Goal: Information Seeking & Learning: Understand process/instructions

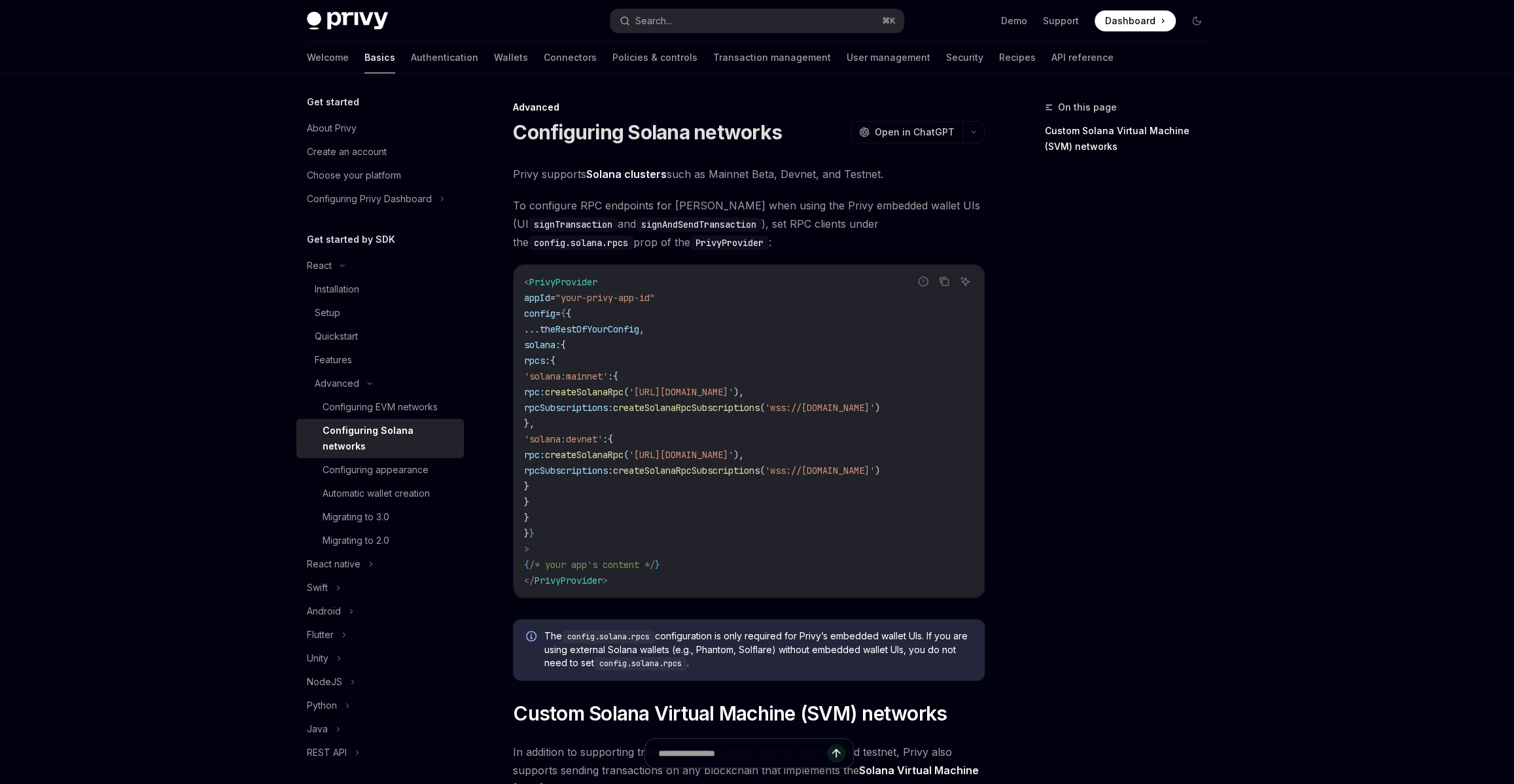
click at [550, 359] on span "rpcs:" at bounding box center [536, 360] width 26 height 12
drag, startPoint x: 550, startPoint y: 345, endPoint x: 635, endPoint y: 485, distance: 163.8
click at [637, 483] on code "< PrivyProvider appId = "your-privy-app-id" config = { { ... theRestOfYourConfi…" at bounding box center [748, 431] width 449 height 314
click at [607, 504] on code "< PrivyProvider appId = "your-privy-app-id" config = { { ... theRestOfYourConfi…" at bounding box center [748, 431] width 449 height 314
copy code "solana: { rpcs: { 'solana:mainnet' : { rpc: createSolanaRpc ( '[URL][DOMAIN_NAM…"
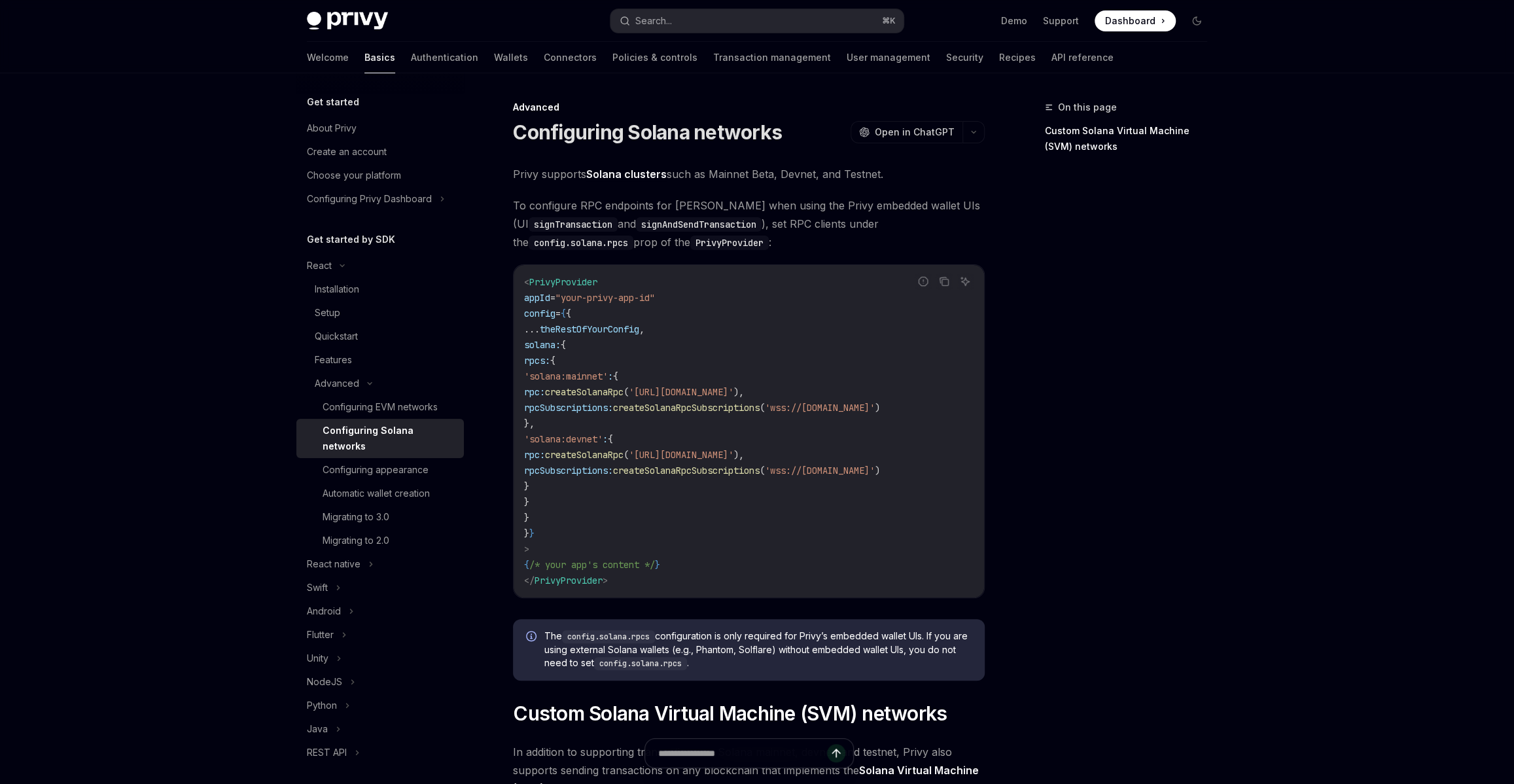
drag, startPoint x: 572, startPoint y: 501, endPoint x: 511, endPoint y: 338, distance: 174.0
click at [511, 338] on div "Advanced Configuring Solana networks OpenAI Open in ChatGPT OpenAI Open in Chat…" at bounding box center [626, 665] width 722 height 1133
click at [564, 507] on code "< PrivyProvider appId = "your-privy-app-id" config = { { ... theRestOfYourConfi…" at bounding box center [748, 431] width 449 height 314
copy code "solana: { rpcs: { 'solana:mainnet' : { rpc: createSolanaRpc ( '[URL][DOMAIN_NAM…"
drag, startPoint x: 555, startPoint y: 516, endPoint x: 528, endPoint y: 347, distance: 171.1
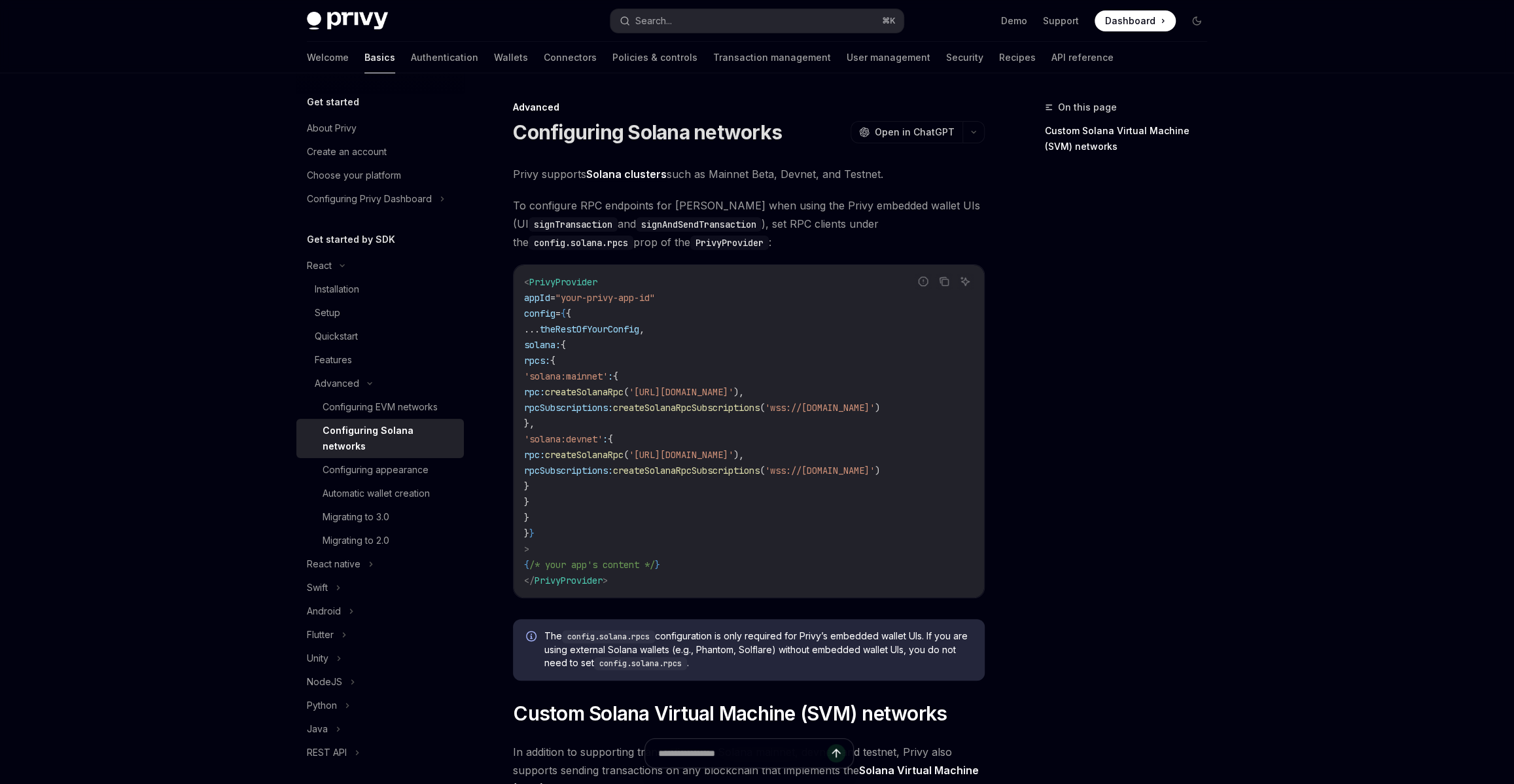
click at [528, 347] on code "< PrivyProvider appId = "your-privy-app-id" config = { { ... theRestOfYourConfi…" at bounding box center [748, 431] width 449 height 314
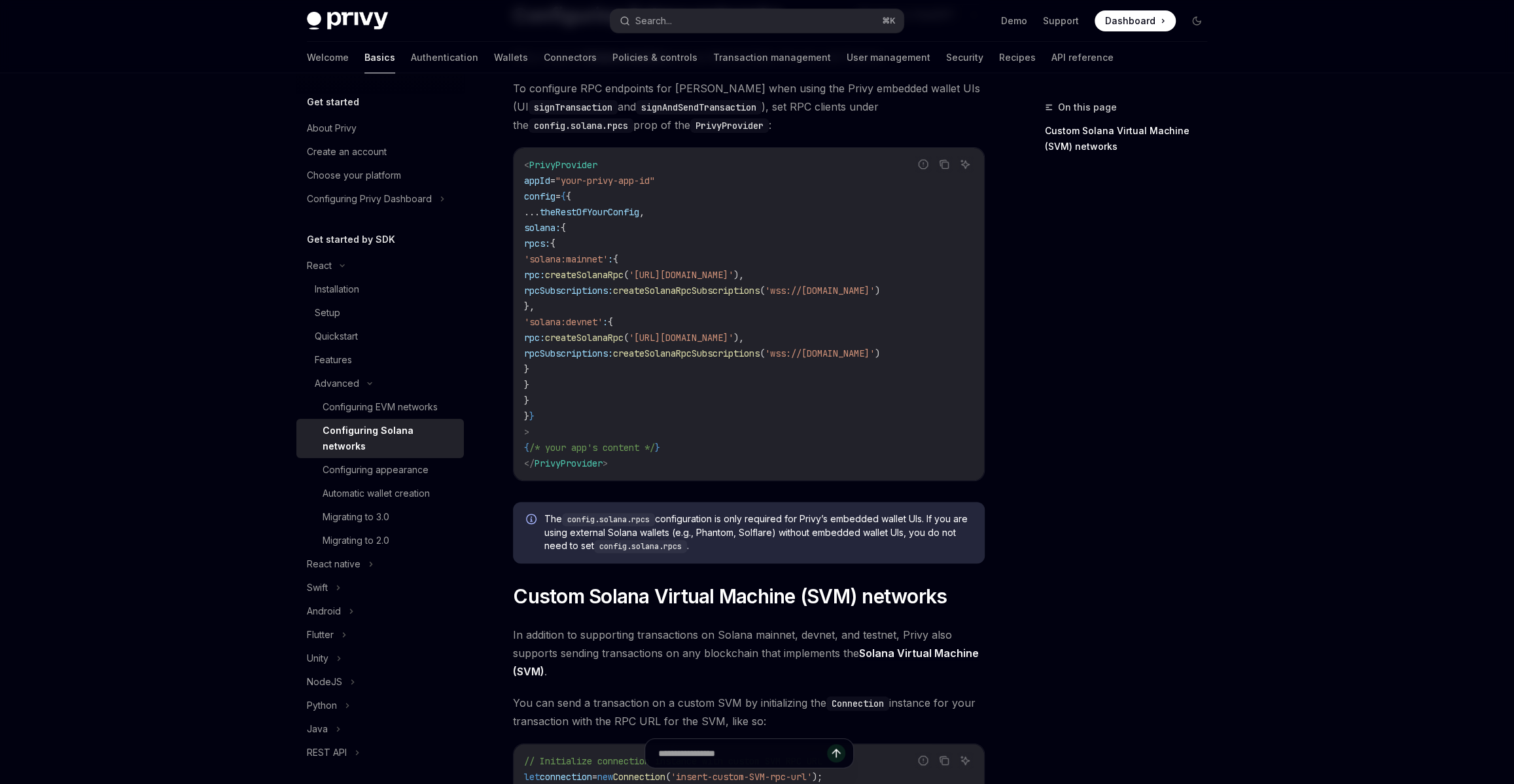
scroll to position [104, 0]
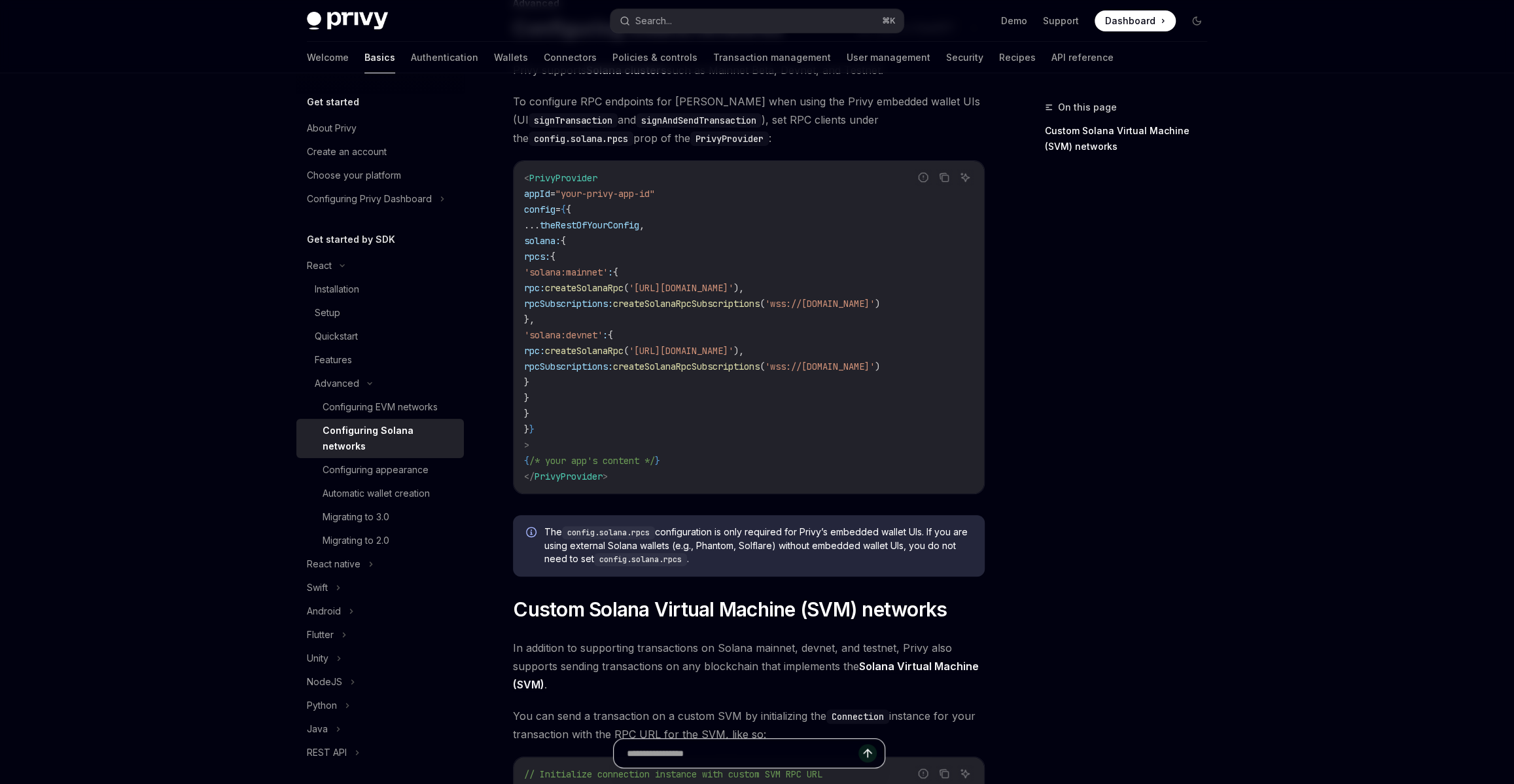
click at [781, 745] on input "text" at bounding box center [742, 753] width 231 height 29
paste input "**********"
type input "**********"
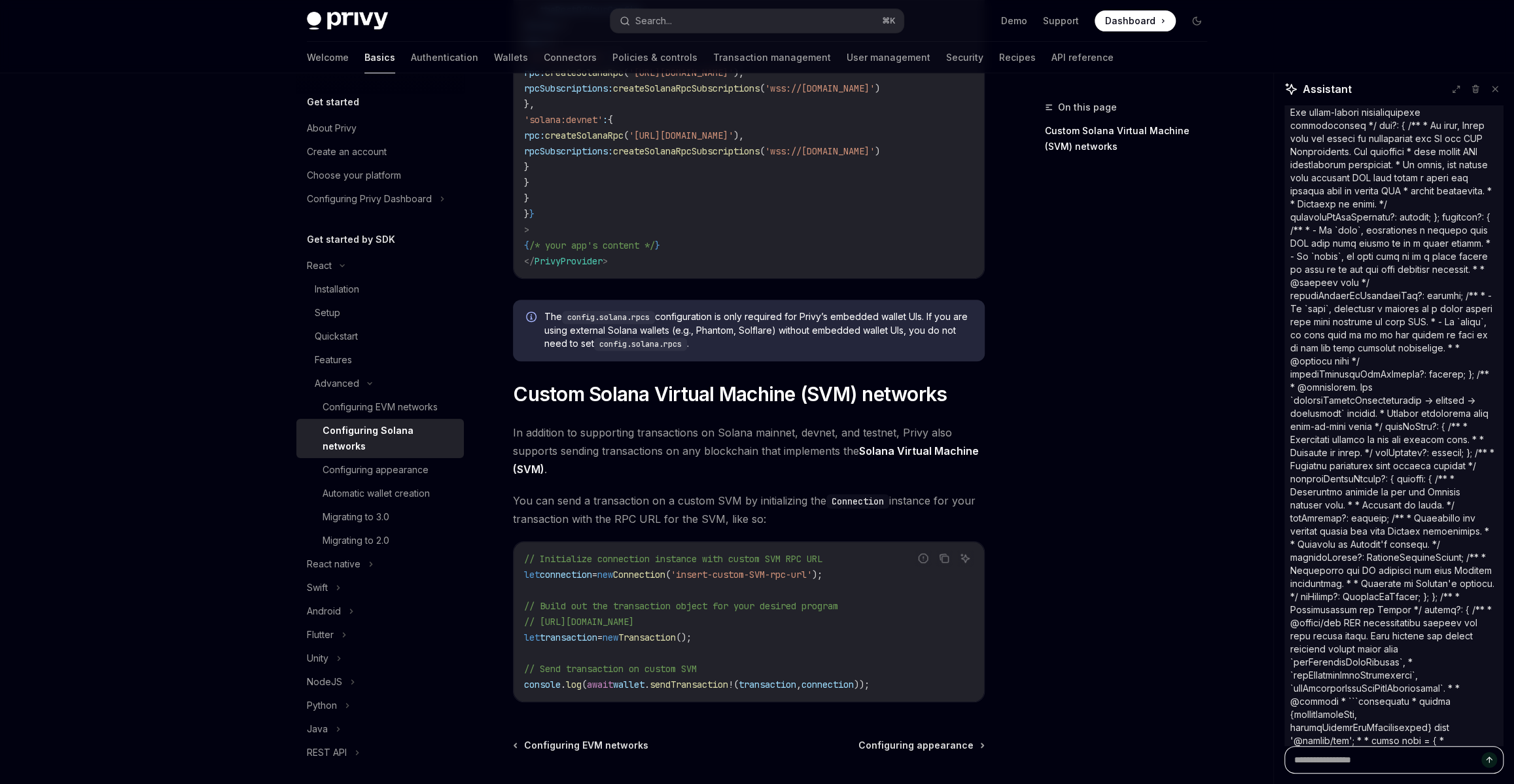
scroll to position [164, 0]
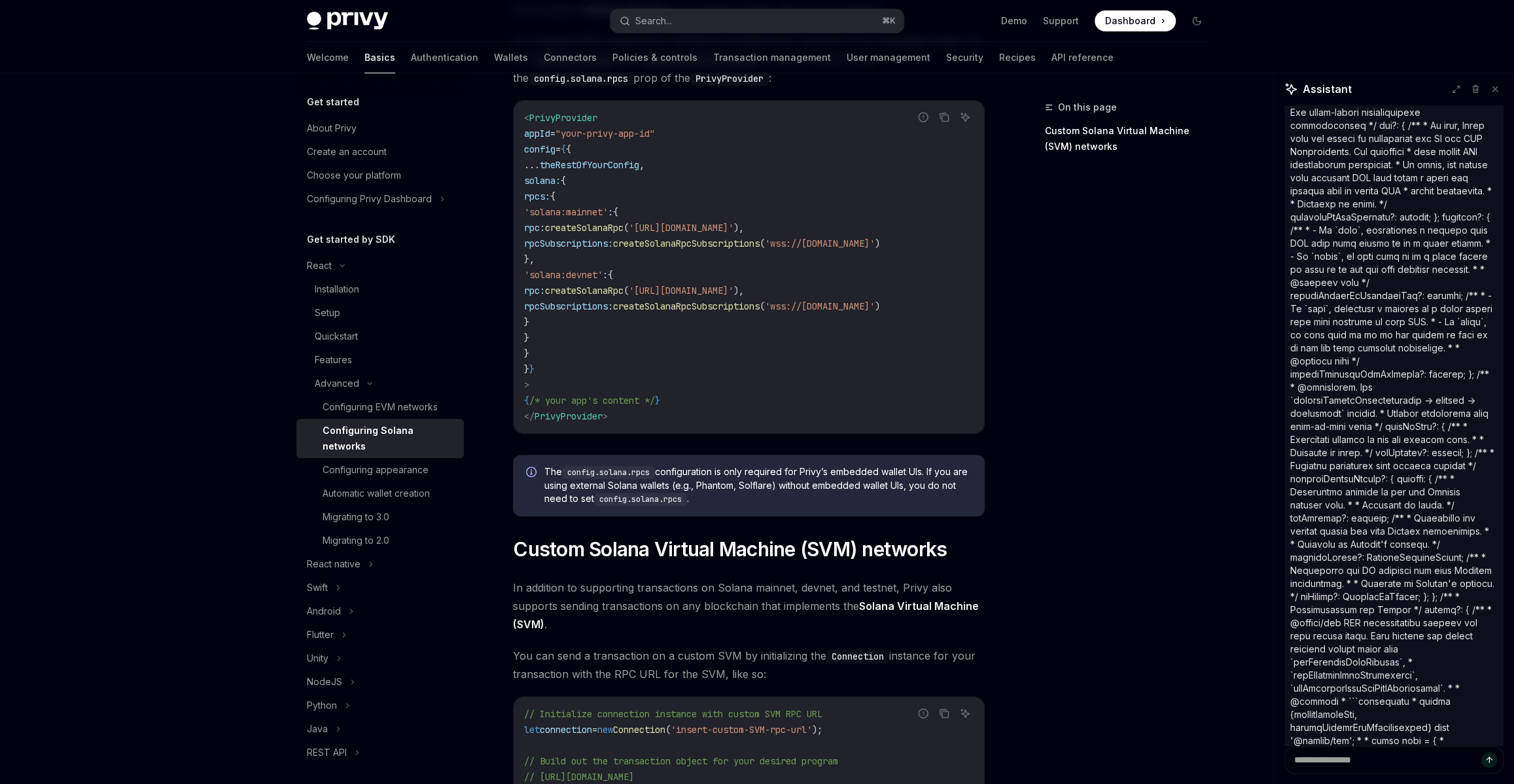
click at [602, 275] on span "'solana:devnet'" at bounding box center [563, 275] width 78 height 12
click at [610, 308] on span "rpcSubscriptions:" at bounding box center [568, 306] width 89 height 12
copy span "rpcSubscriptions"
copy code "solana: { rpcs: { 'solana:mainnet' : { rpc: createSolanaRpc ( '[URL][DOMAIN_NAM…"
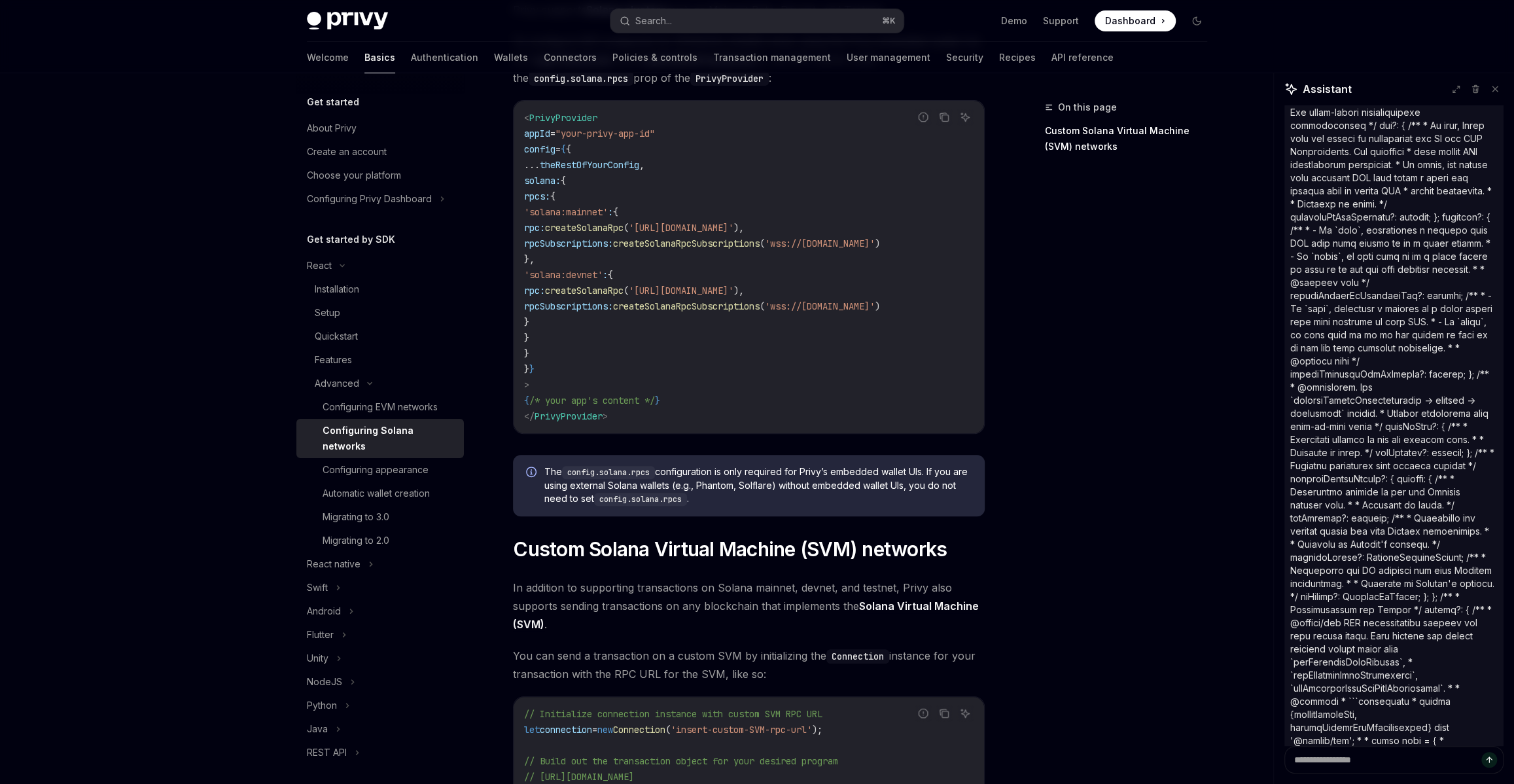
drag, startPoint x: 544, startPoint y: 177, endPoint x: 591, endPoint y: 356, distance: 185.1
click at [591, 356] on code "< PrivyProvider appId = "your-privy-app-id" config = { { ... theRestOfYourConfi…" at bounding box center [748, 266] width 449 height 314
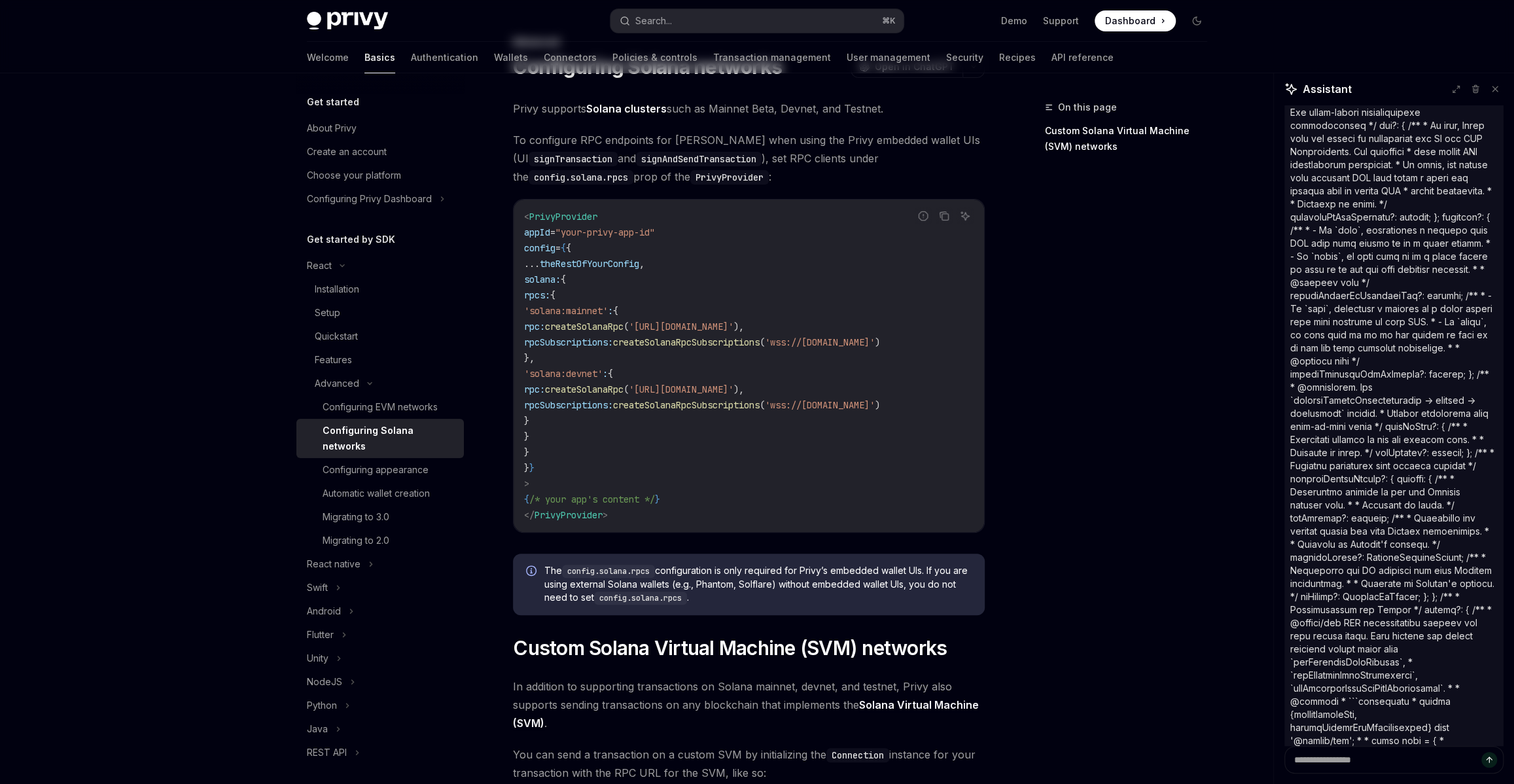
scroll to position [0, 0]
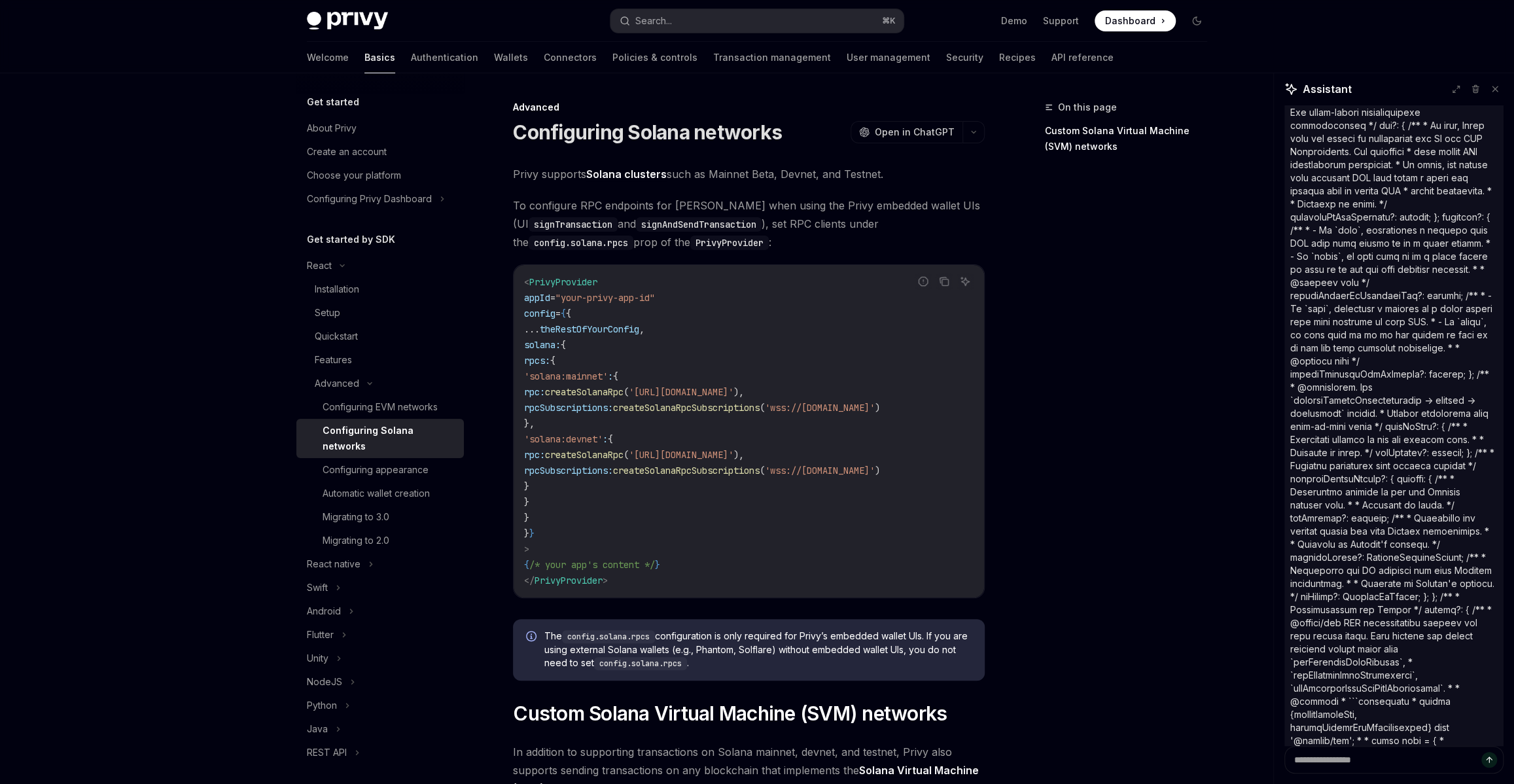
type textarea "*"
